Goal: Transaction & Acquisition: Book appointment/travel/reservation

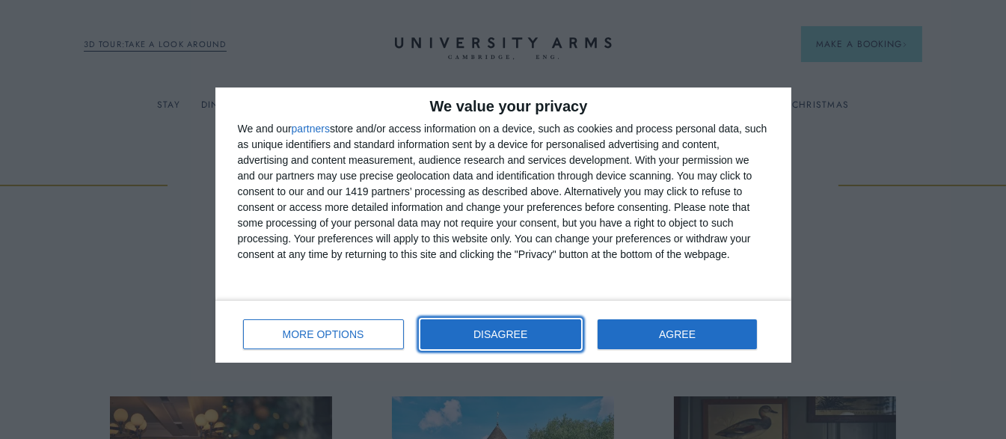
click at [499, 330] on span "DISAGREE" at bounding box center [500, 334] width 54 height 10
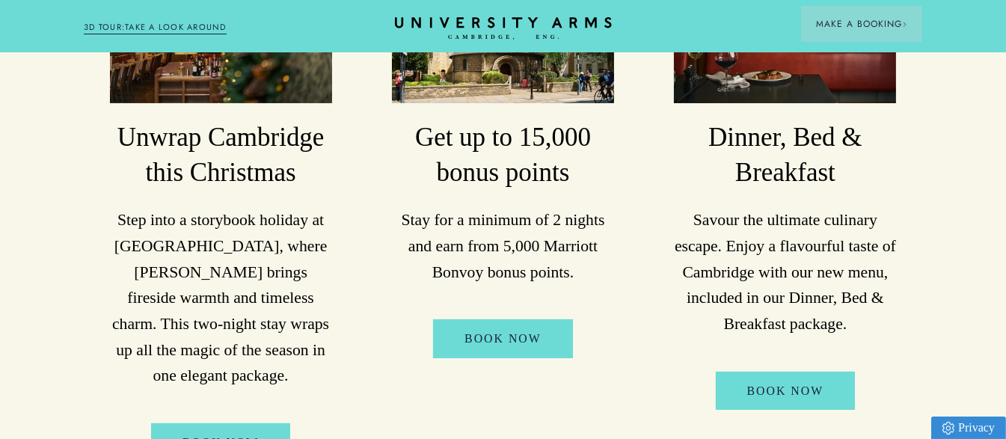
scroll to position [444, 0]
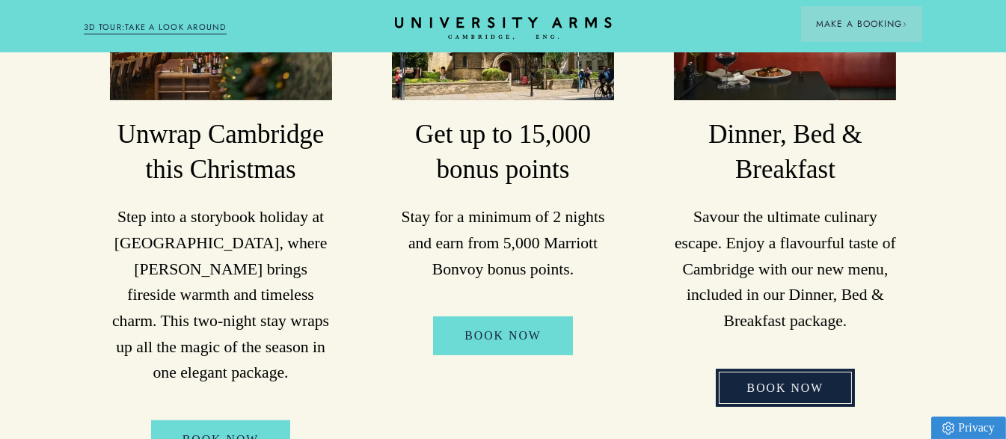
click at [796, 369] on link "Book Now" at bounding box center [786, 388] width 140 height 38
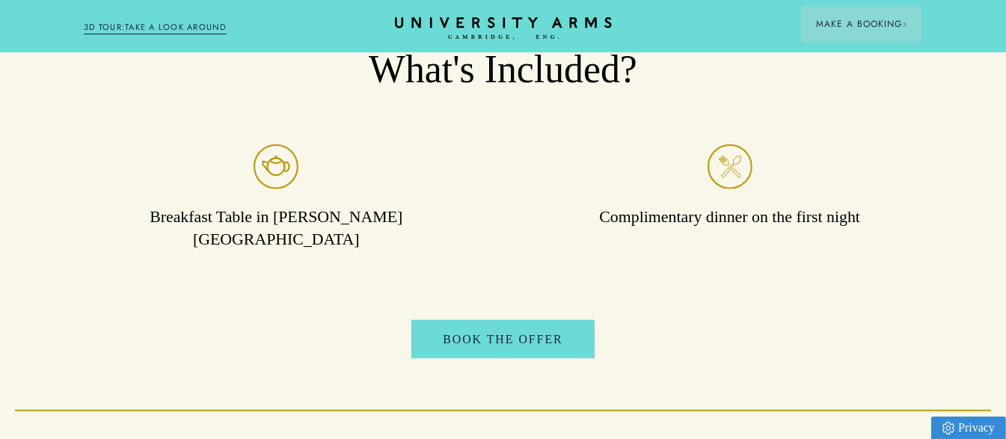
scroll to position [1363, 0]
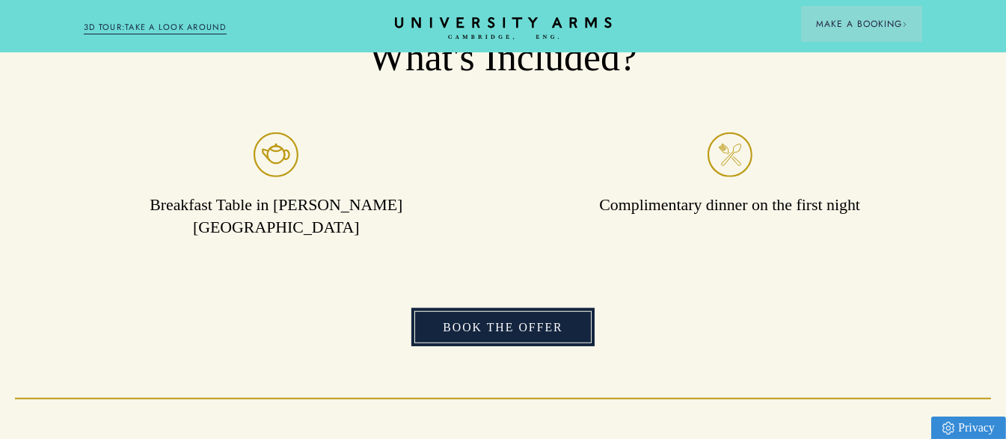
click at [516, 308] on link "Book the offer" at bounding box center [502, 327] width 183 height 38
